Goal: Navigation & Orientation: Find specific page/section

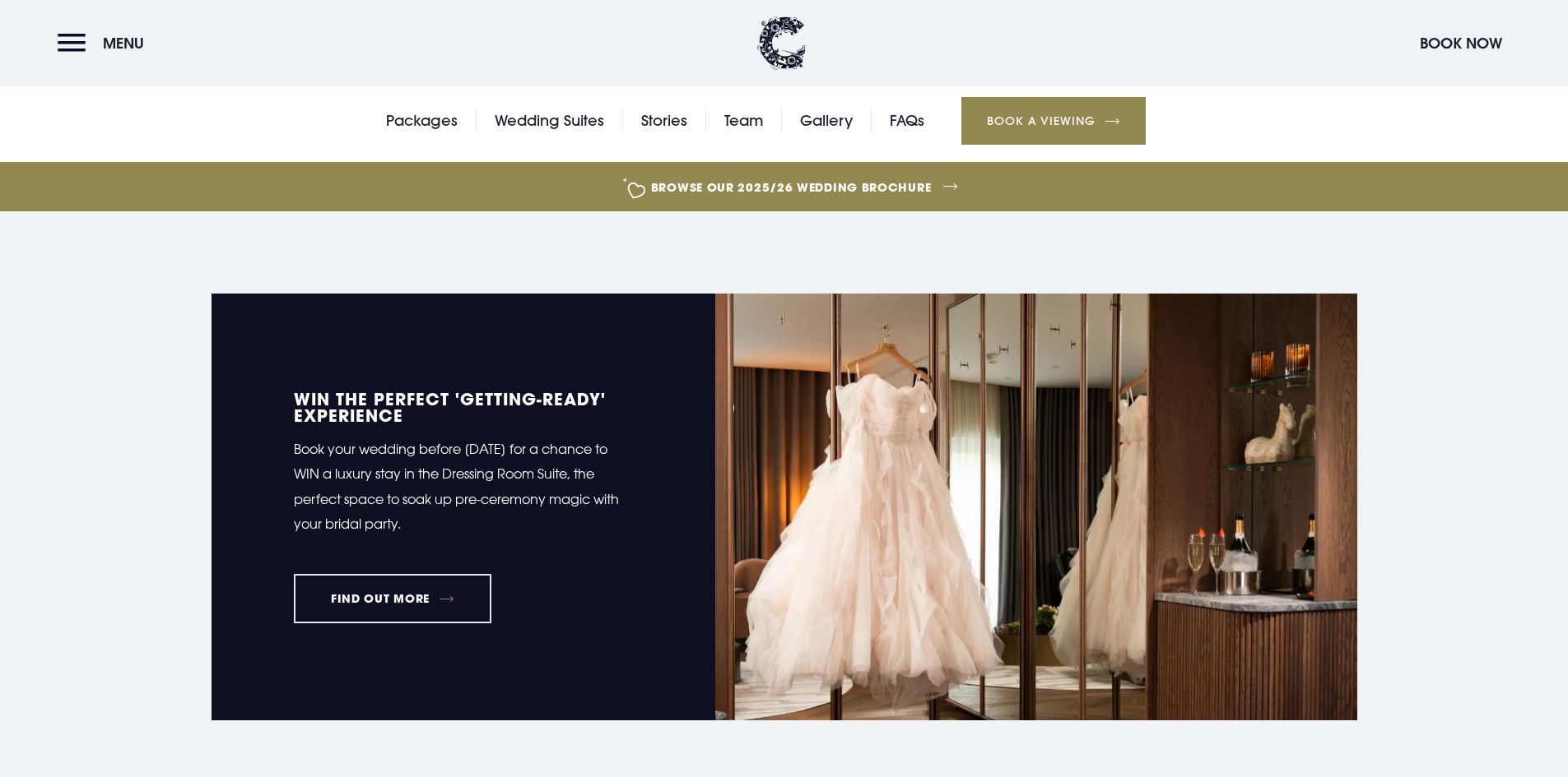
scroll to position [741, 0]
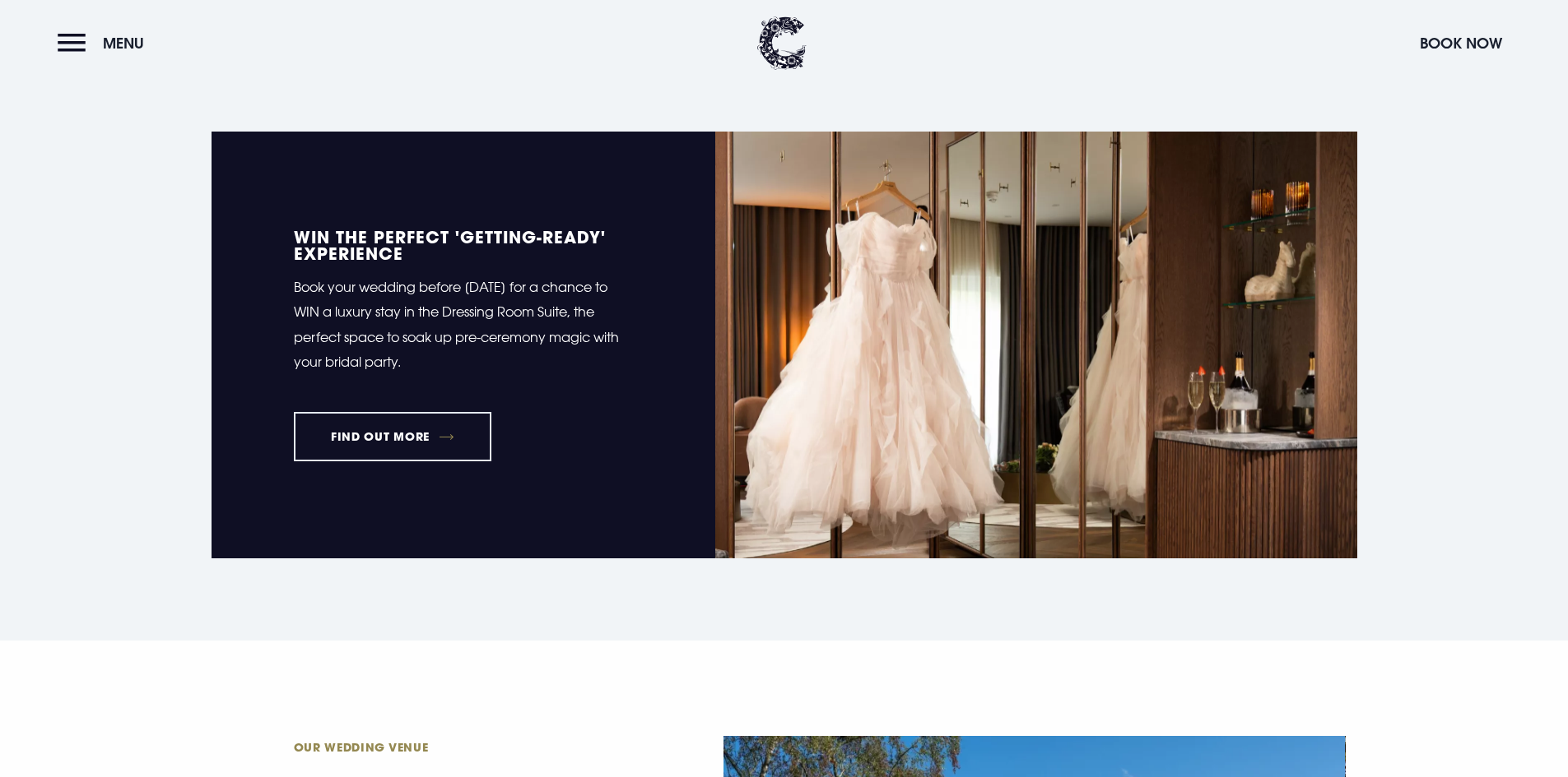
click at [59, 37] on button "Menu" at bounding box center [105, 43] width 95 height 35
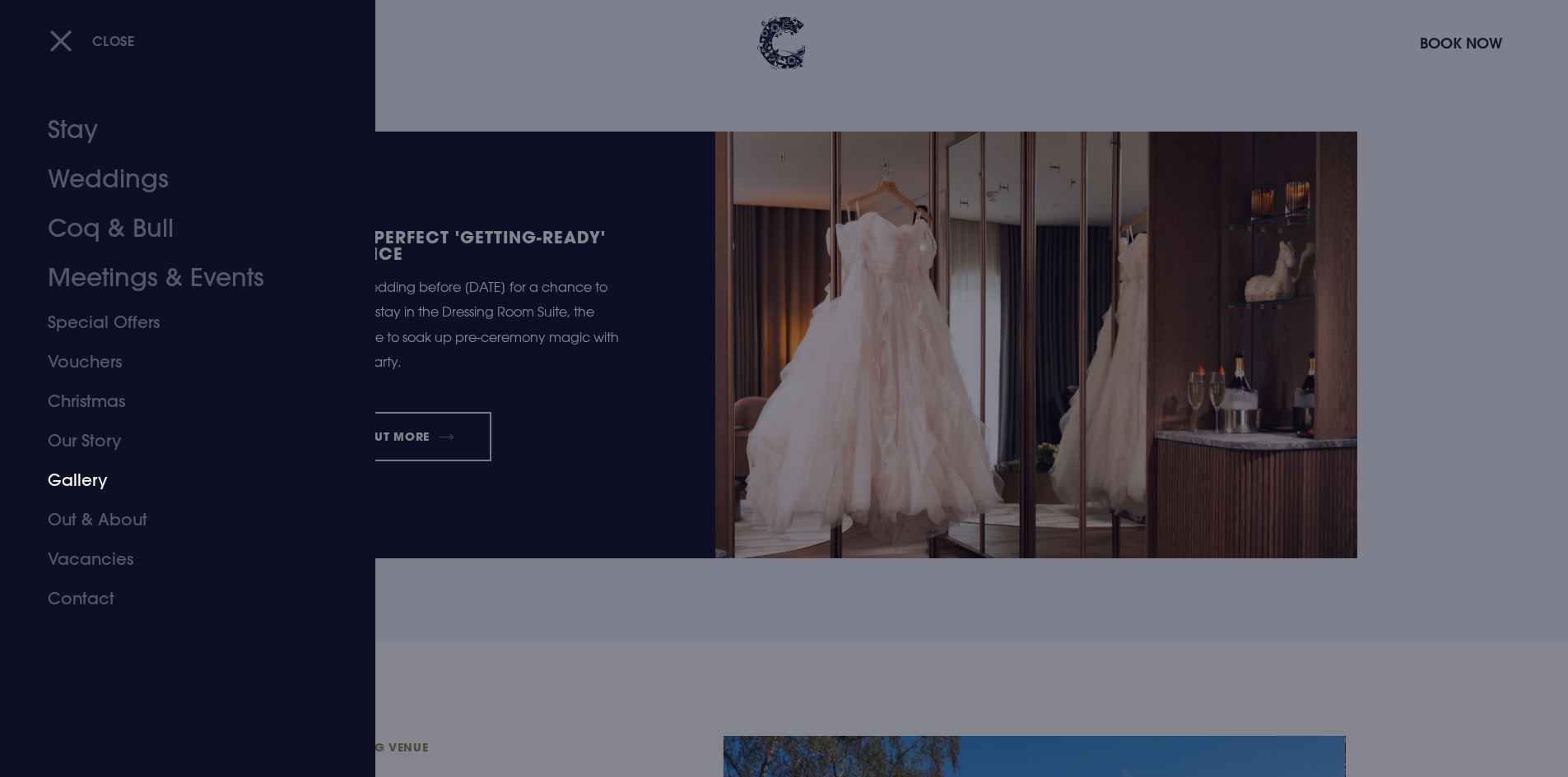
click at [79, 477] on link "Gallery" at bounding box center [177, 480] width 260 height 40
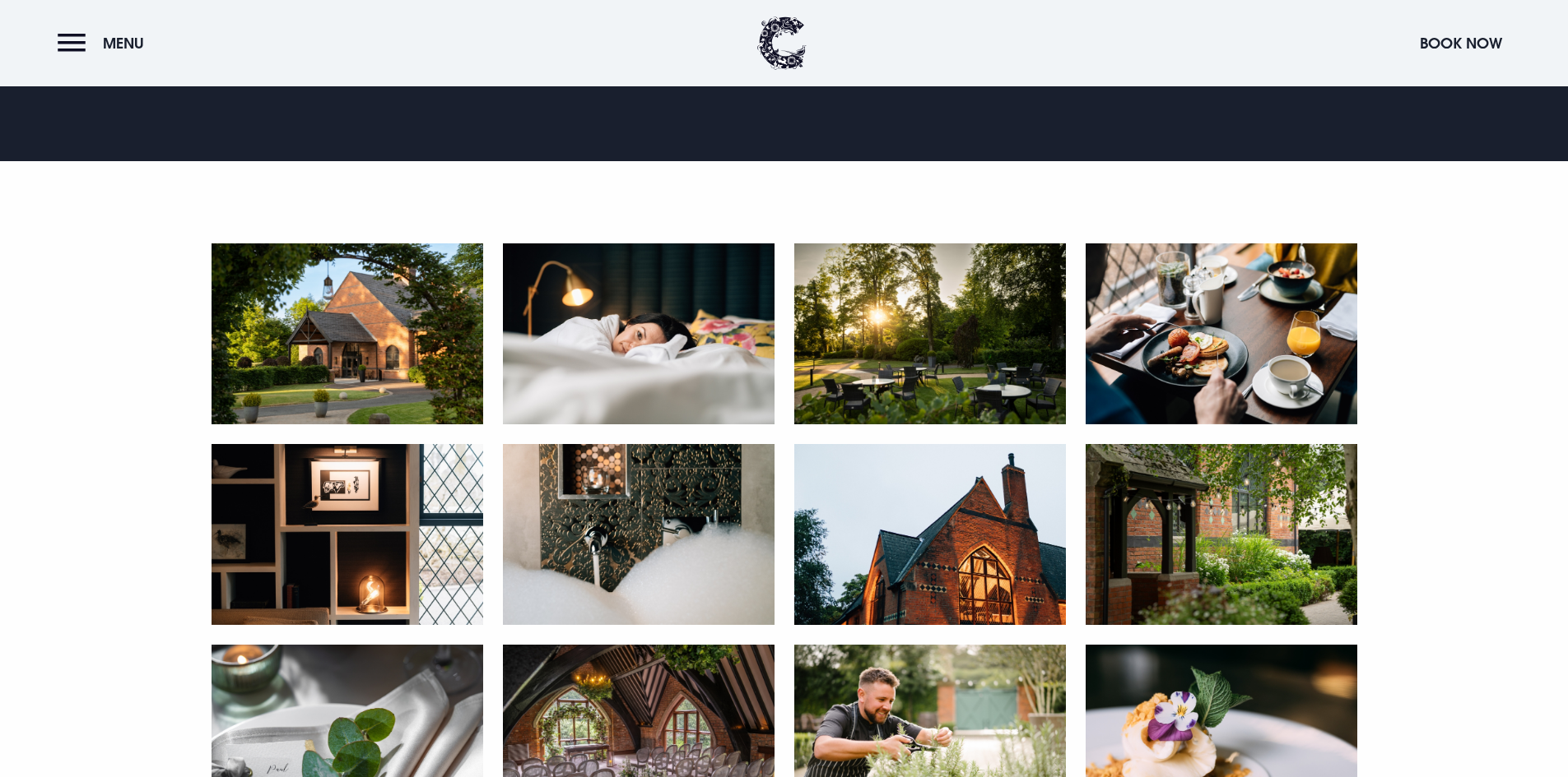
scroll to position [741, 0]
